Goal: Check status: Check status

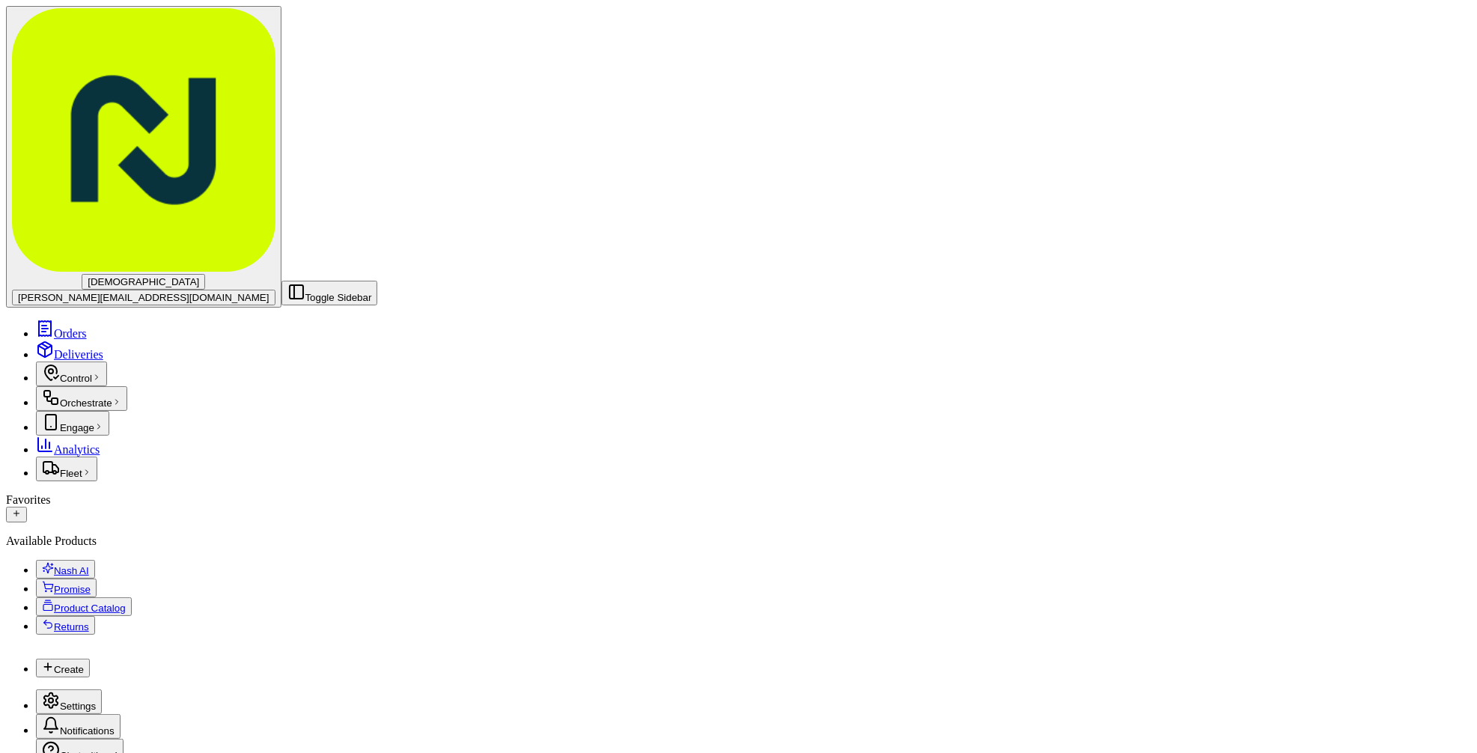
type input "bc partners"
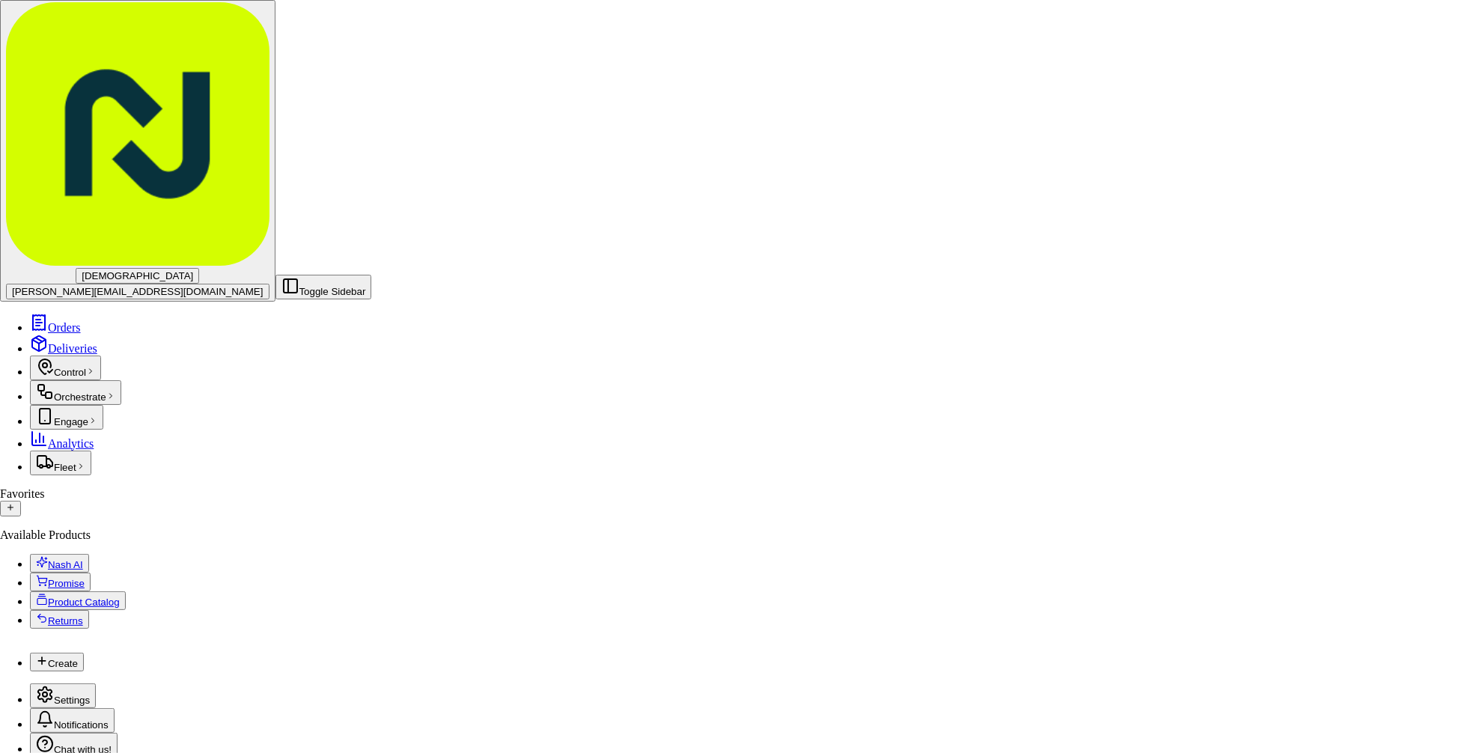
scroll to position [253, 0]
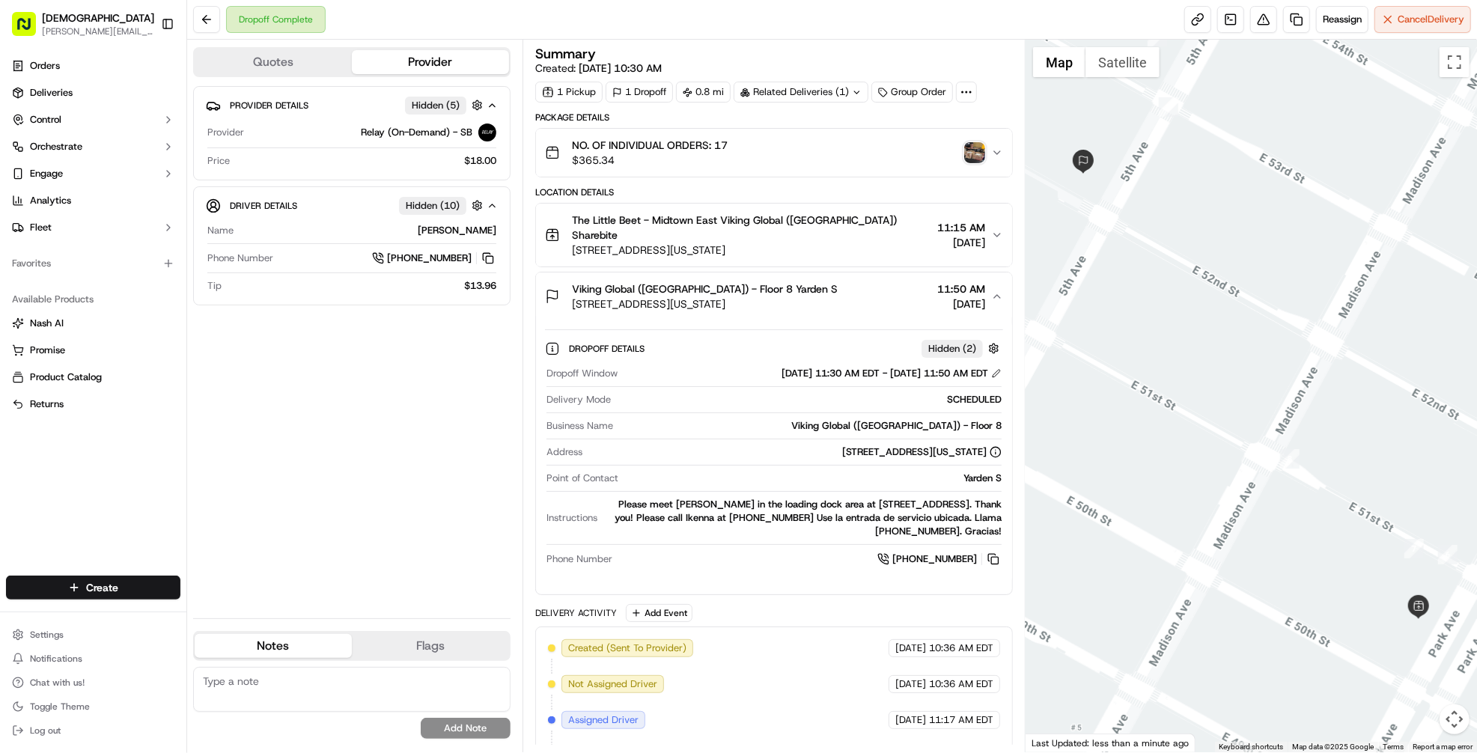
click at [389, 343] on div "Provider Details Hidden ( 5 ) Provider Relay (On-Demand) - SB Price $18.00 Driv…" at bounding box center [351, 346] width 317 height 520
click at [210, 19] on button at bounding box center [206, 19] width 27 height 27
